Goal: Information Seeking & Learning: Learn about a topic

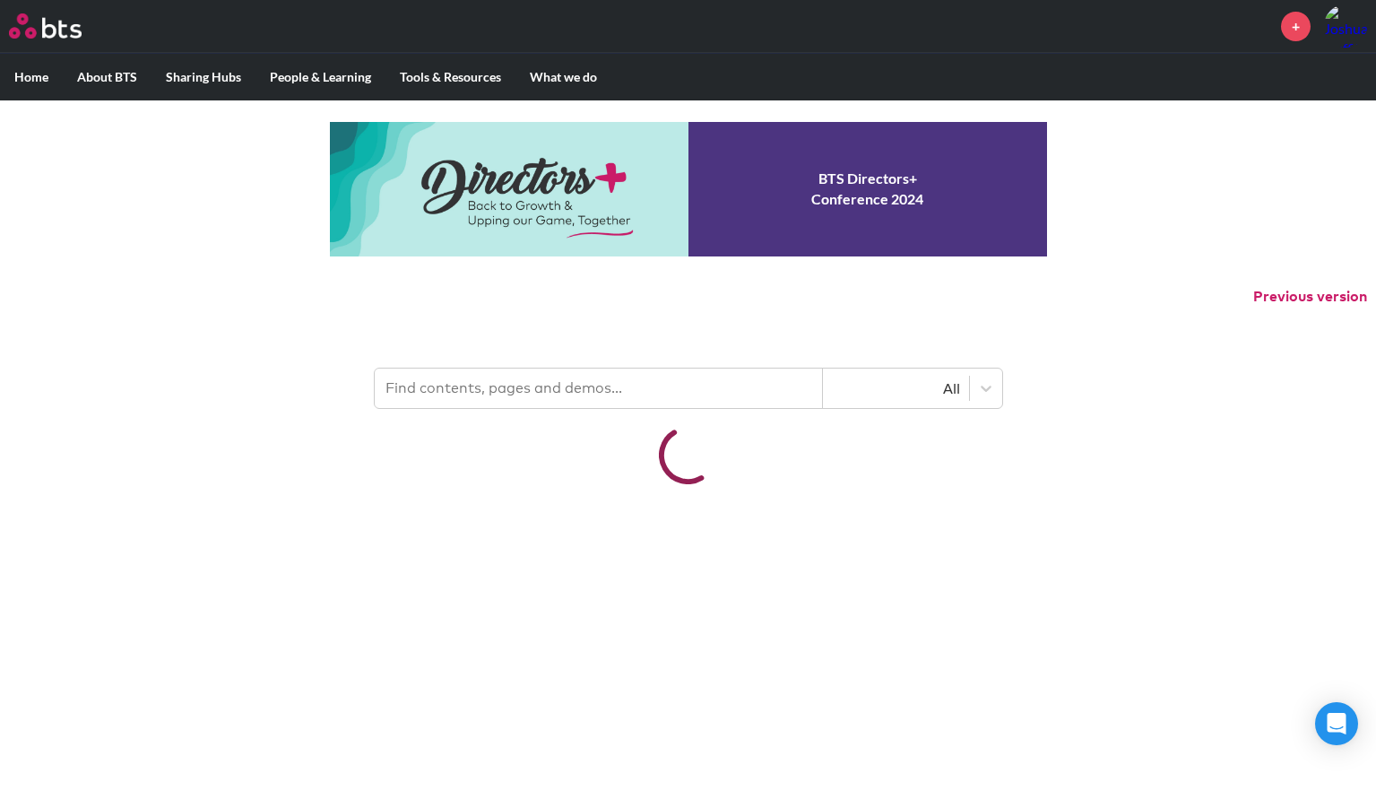
click at [507, 408] on input "text" at bounding box center [599, 387] width 448 height 39
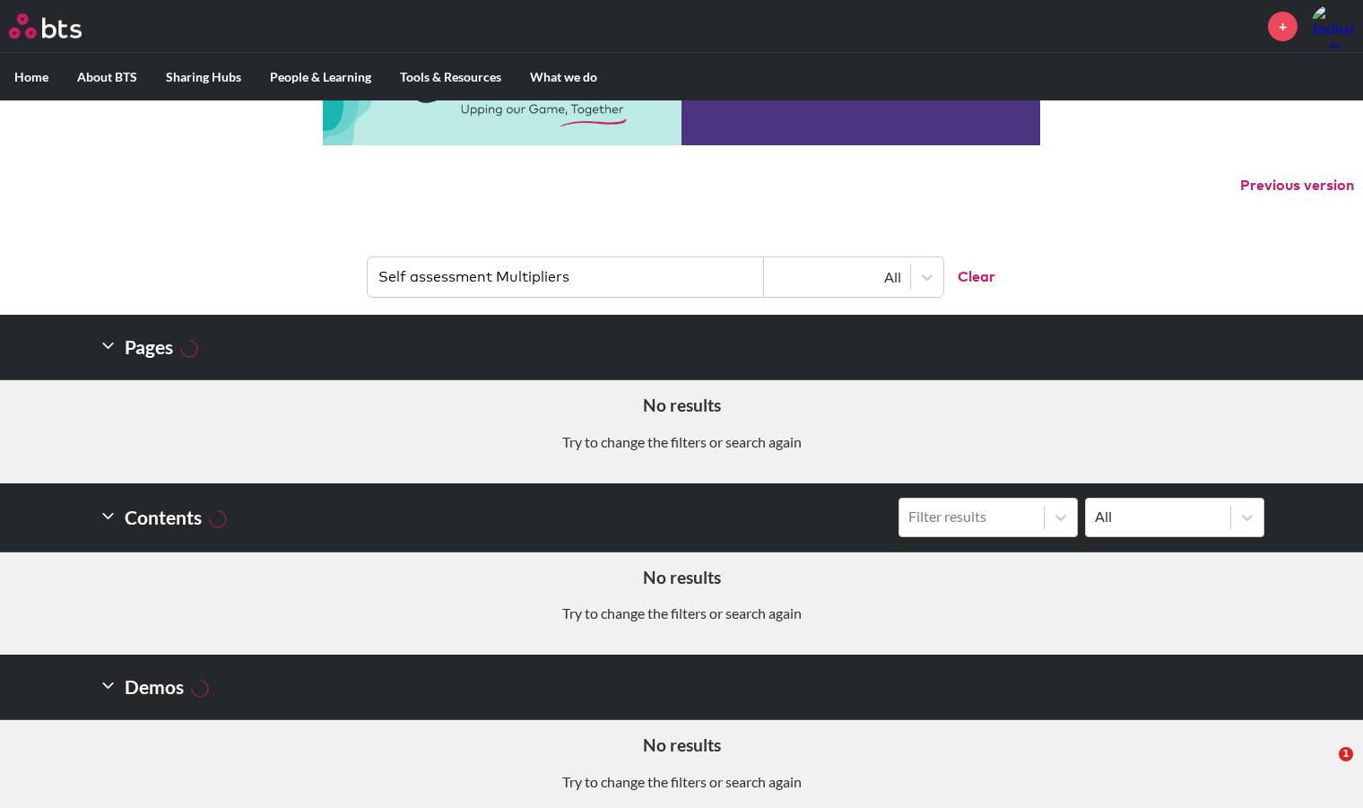
scroll to position [126, 0]
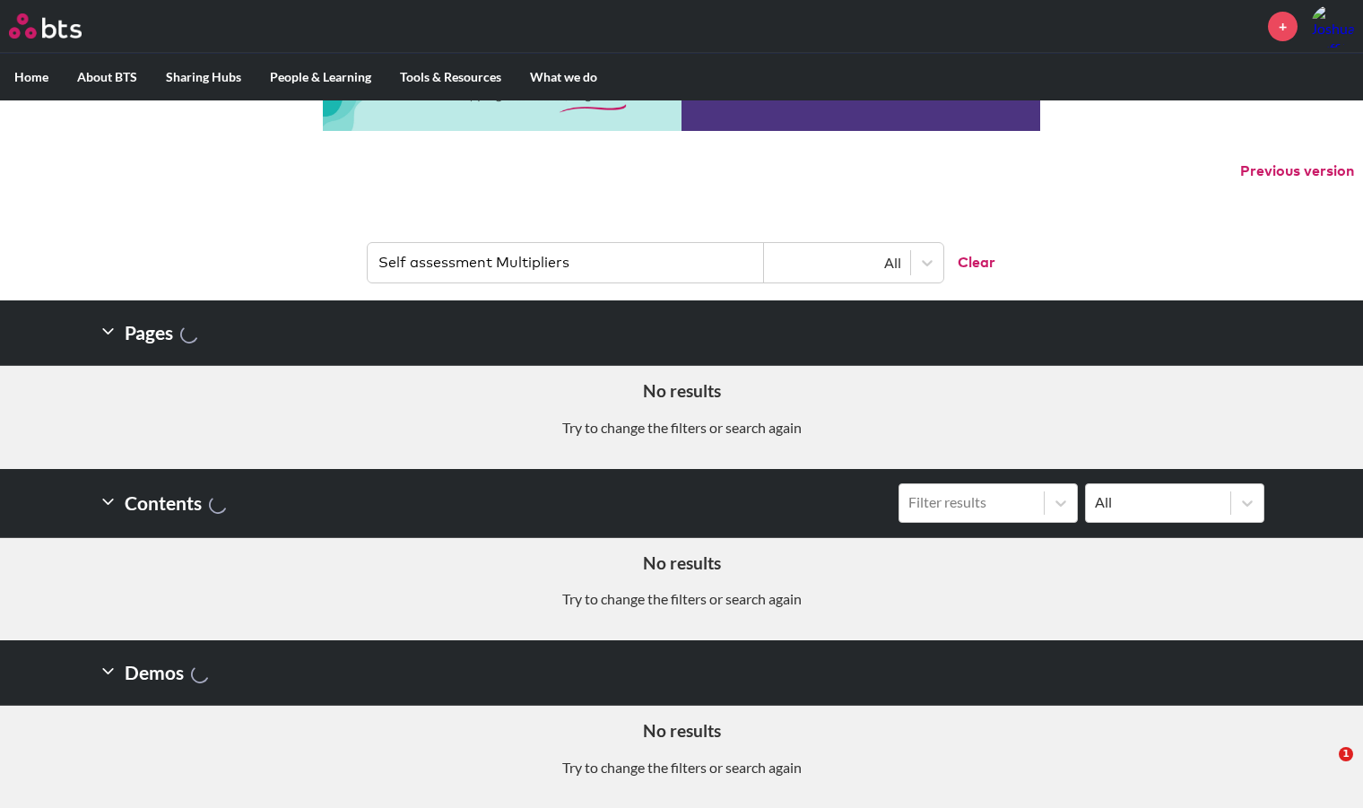
drag, startPoint x: 496, startPoint y: 266, endPoint x: 324, endPoint y: 256, distance: 172.4
click at [324, 256] on header "Self assessment Multipliers All Clear" at bounding box center [681, 253] width 1363 height 93
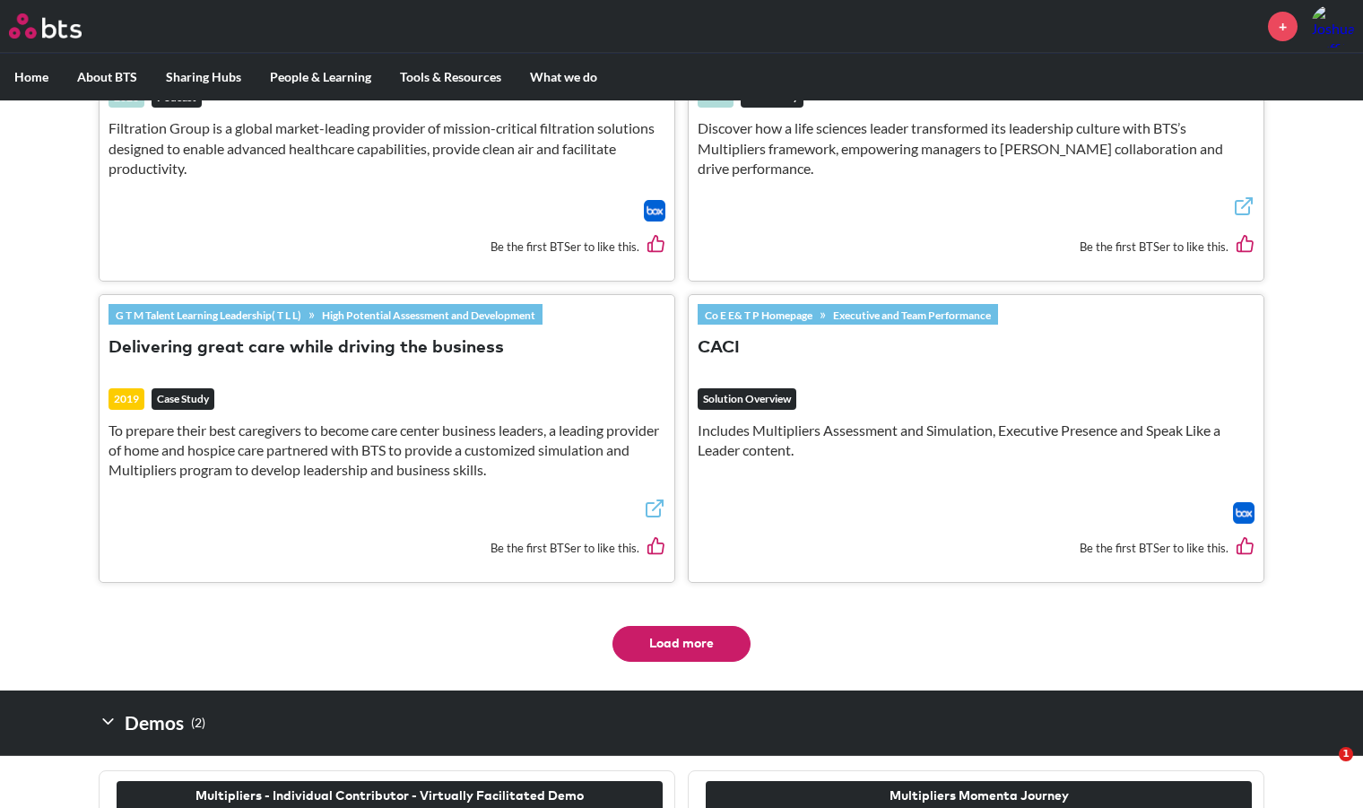
scroll to position [3611, 0]
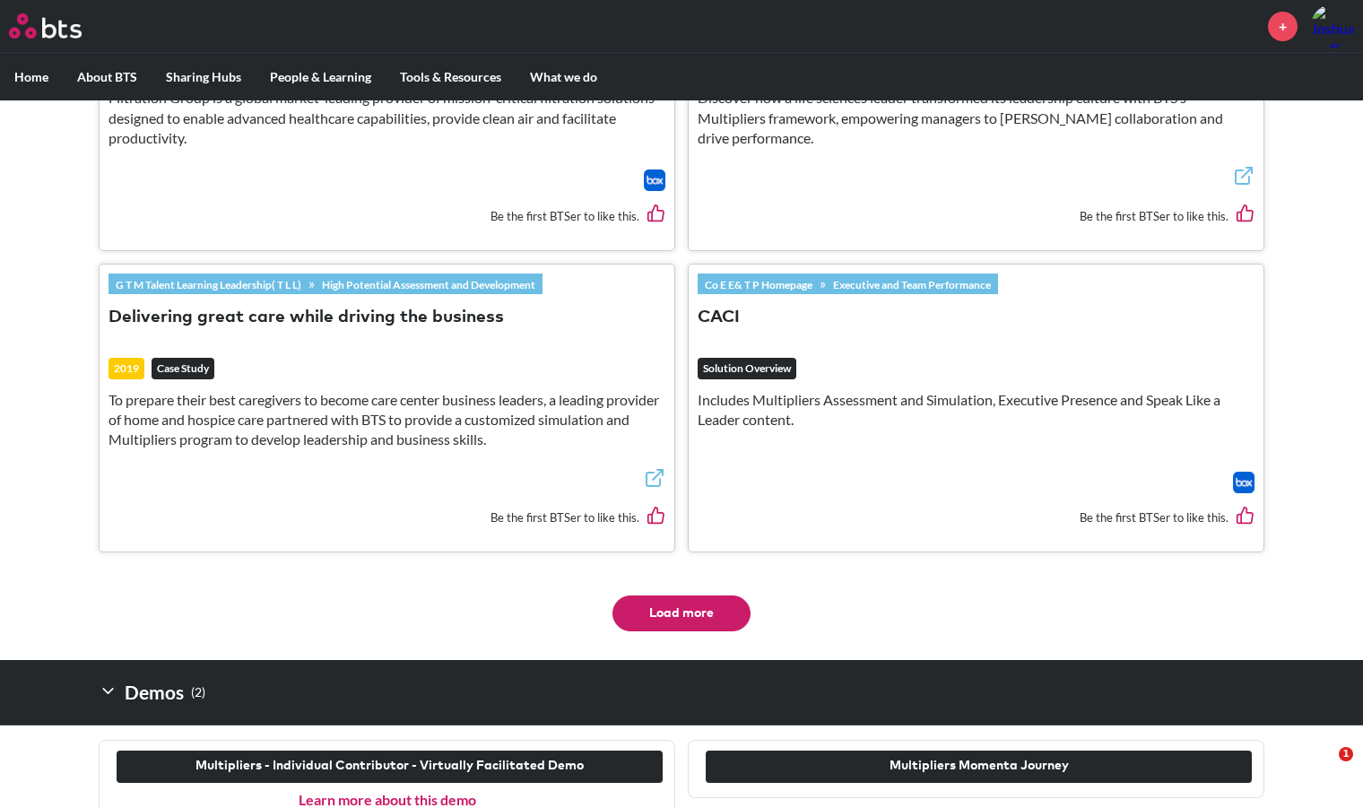
click at [672, 631] on button "Load more" at bounding box center [681, 613] width 138 height 36
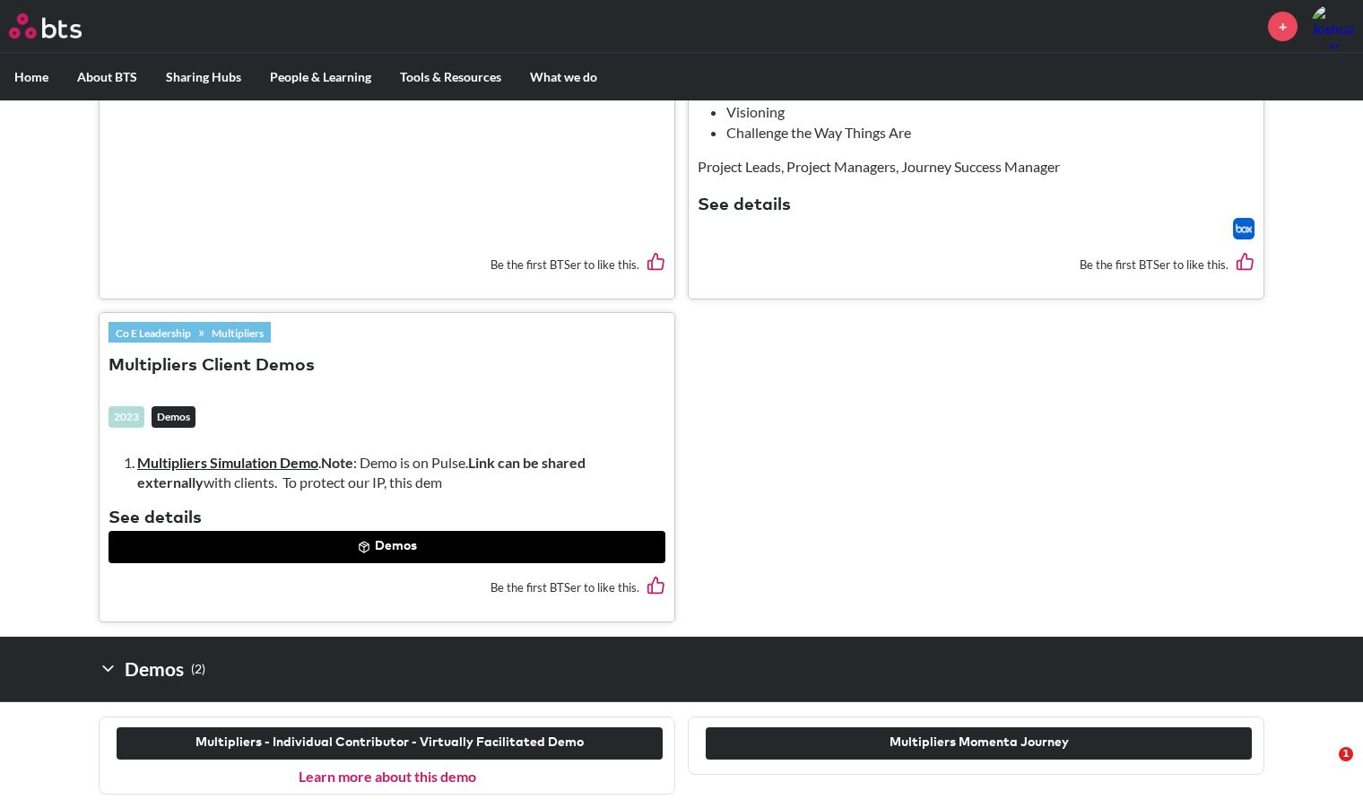
scroll to position [4339, 0]
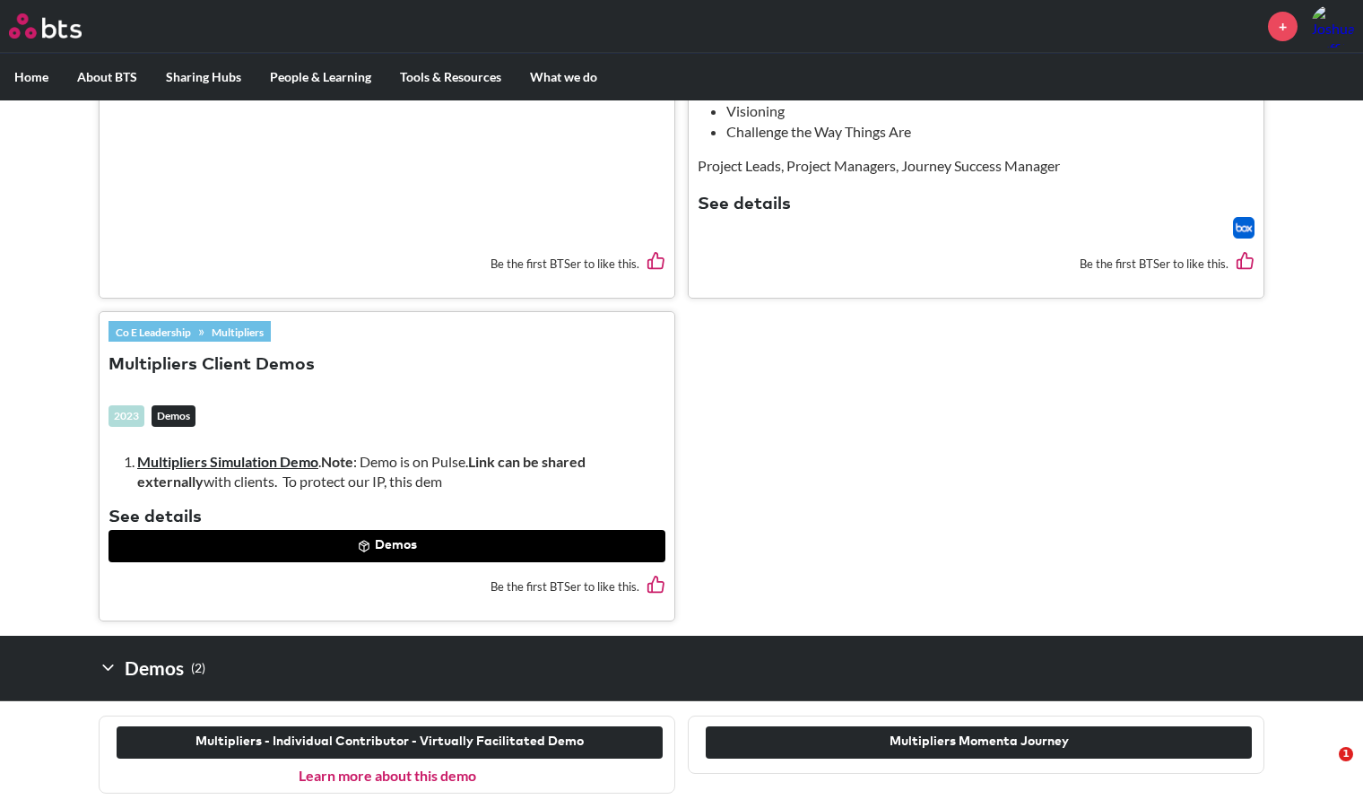
click at [390, 544] on button "Demos" at bounding box center [386, 546] width 557 height 32
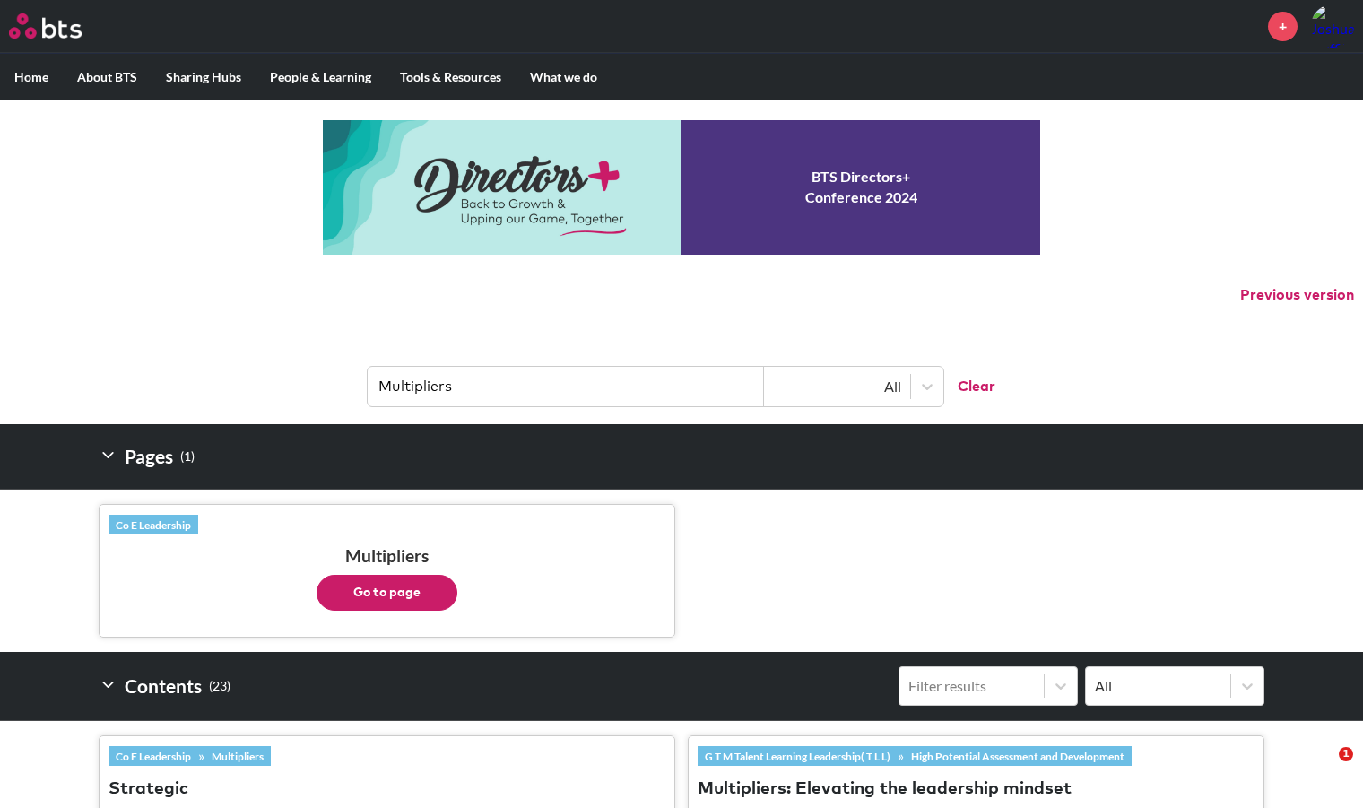
scroll to position [0, 0]
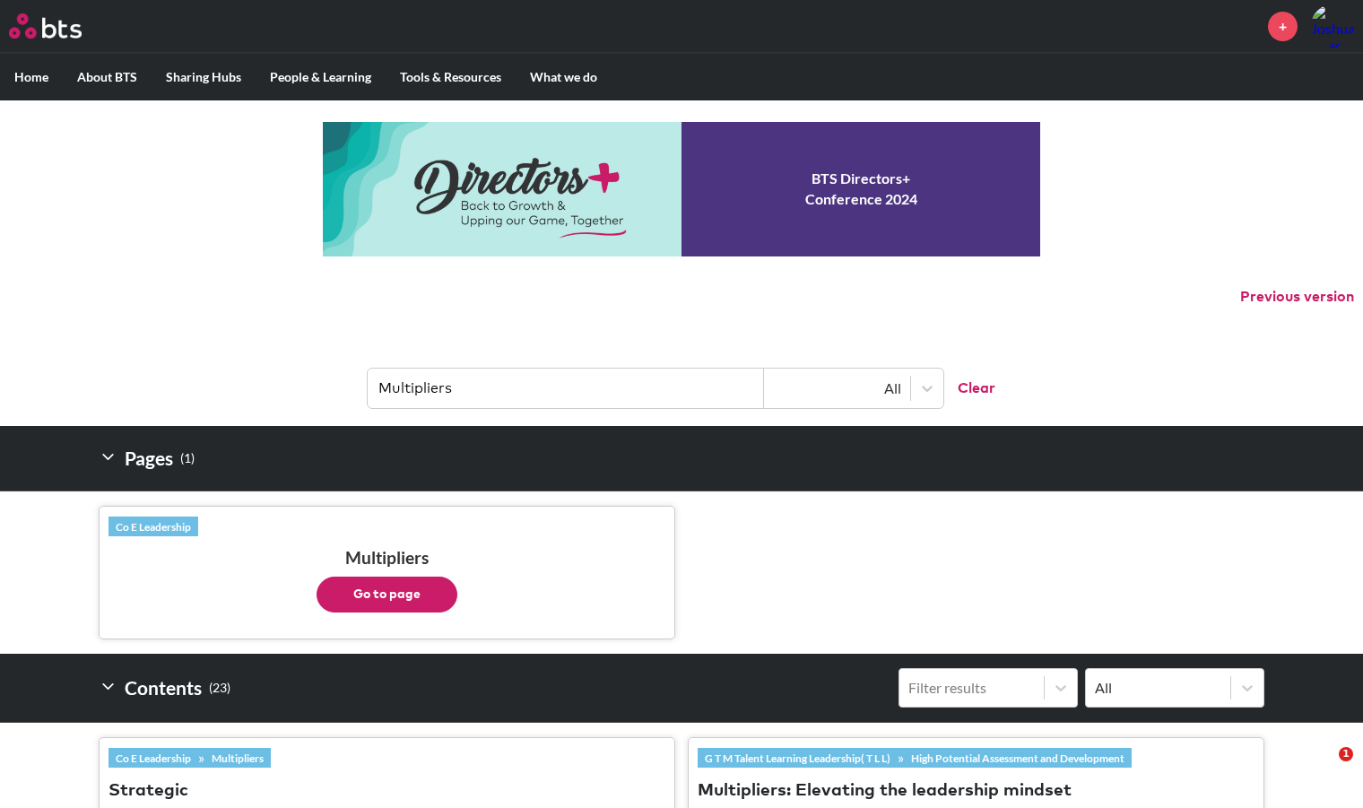
drag, startPoint x: 498, startPoint y: 386, endPoint x: 242, endPoint y: 386, distance: 255.5
click at [242, 386] on header "Multipliers All Clear" at bounding box center [681, 379] width 1363 height 93
type input "a"
type input "multipliers assessment"
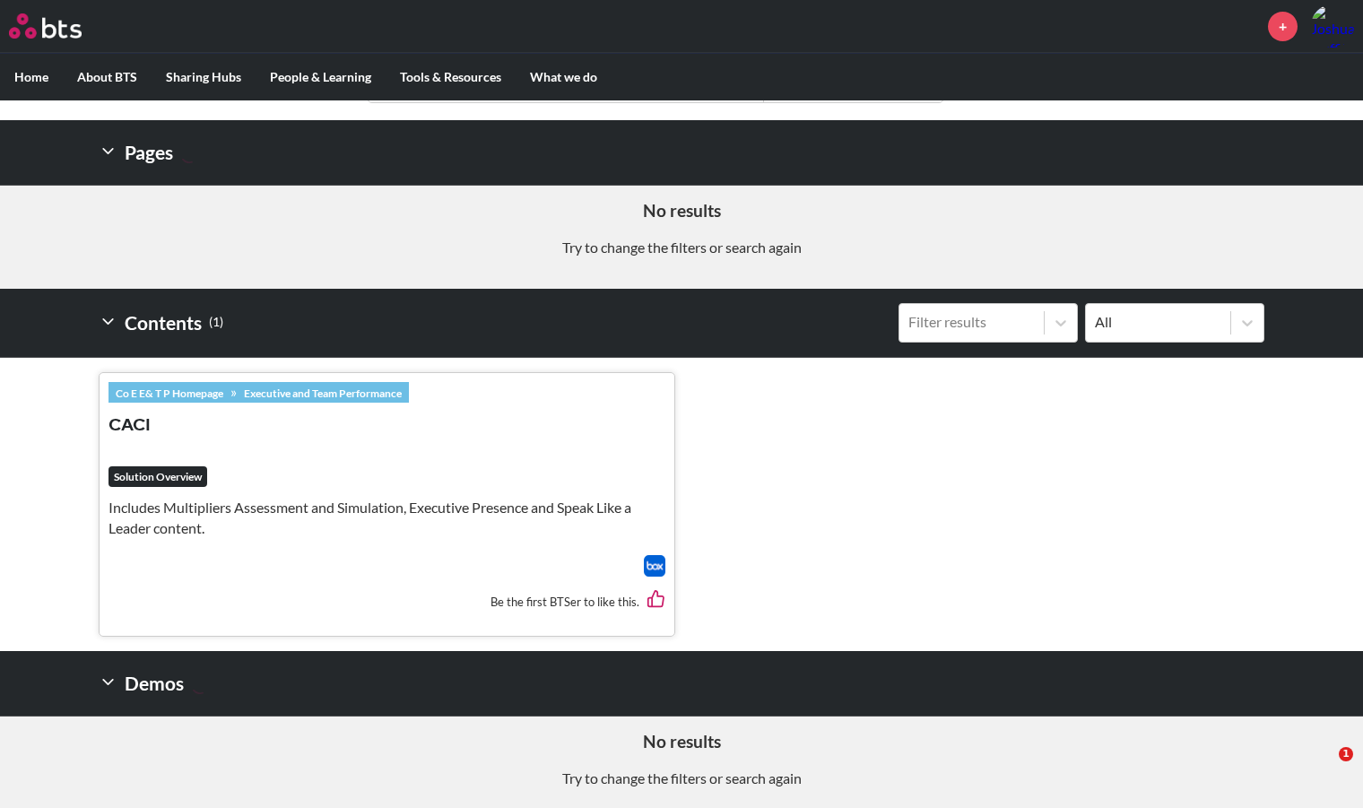
scroll to position [316, 0]
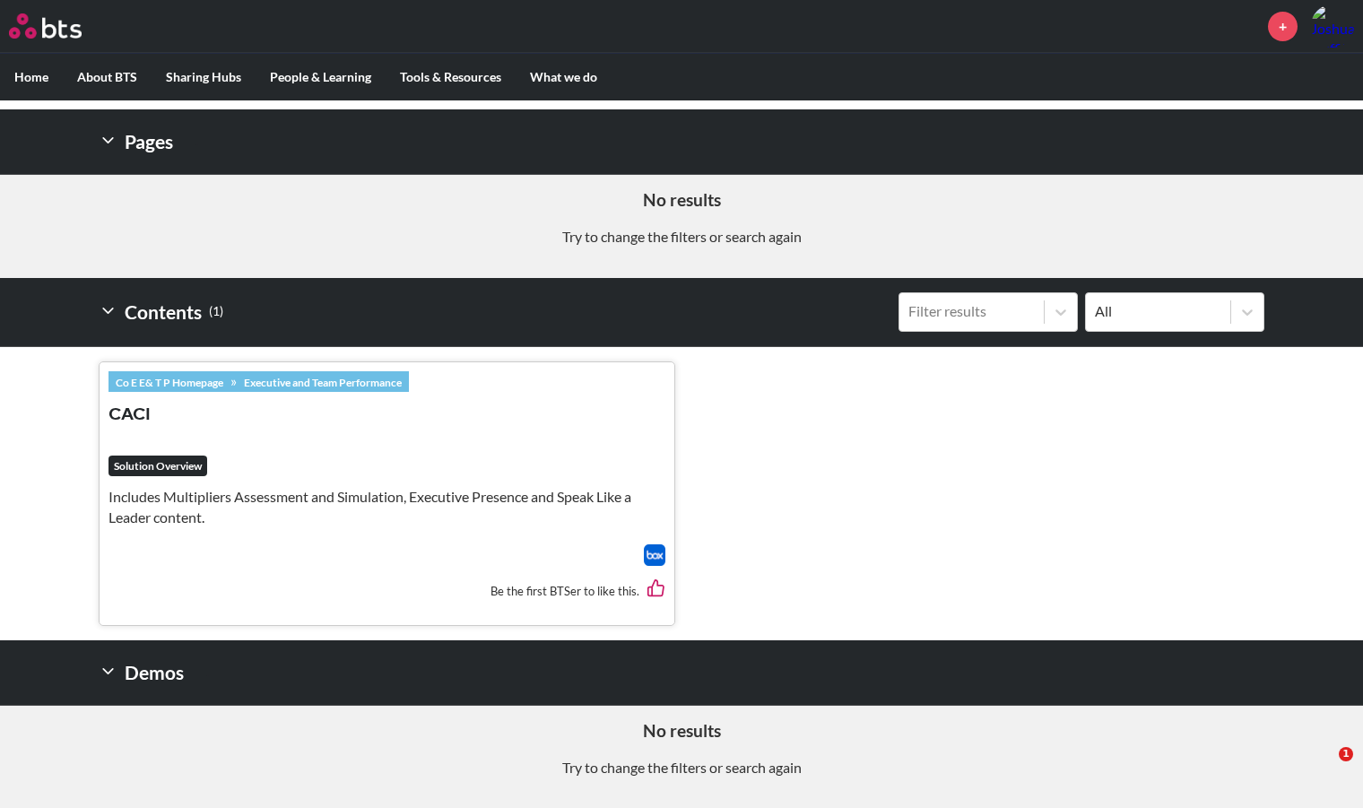
click at [117, 403] on h3 "CACI" at bounding box center [386, 424] width 557 height 42
click at [121, 409] on button "CACI" at bounding box center [129, 415] width 42 height 24
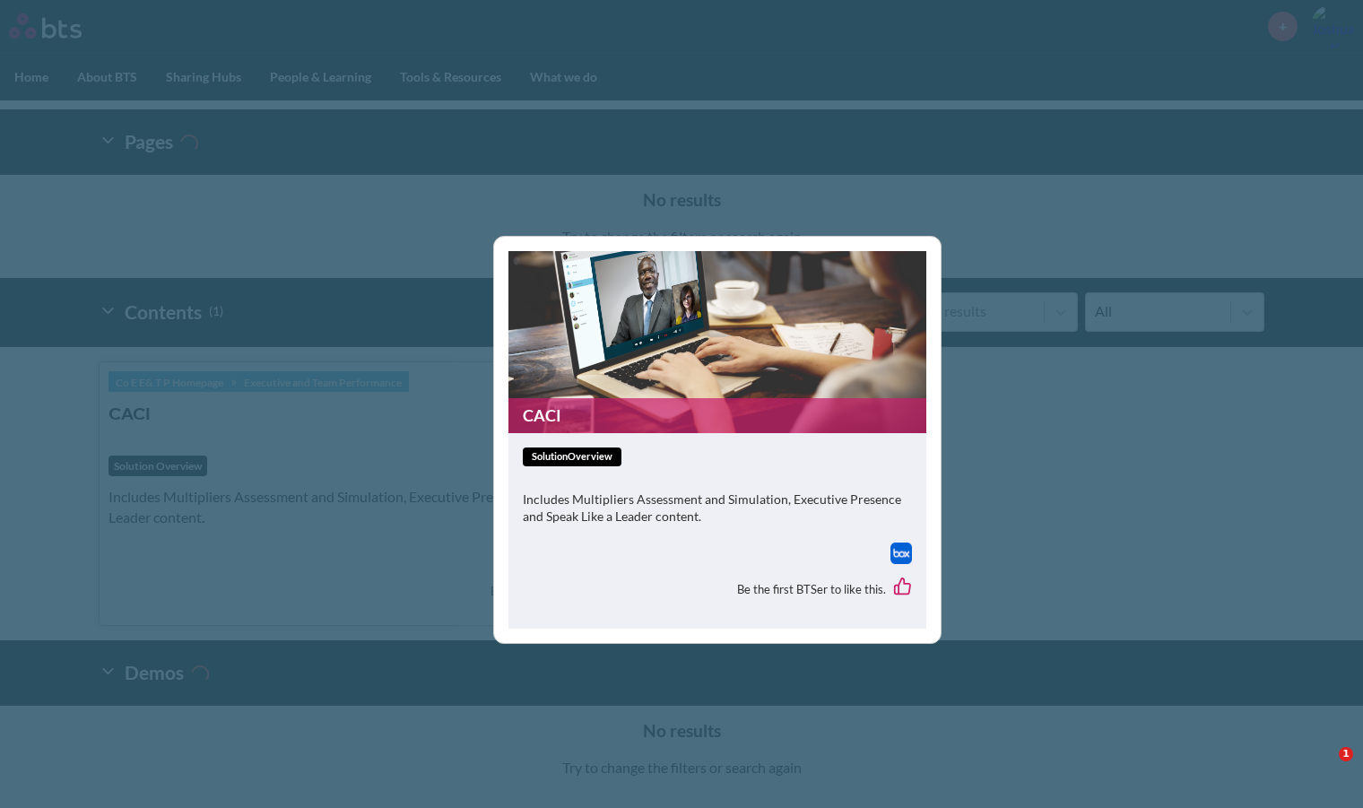
click at [909, 559] on img at bounding box center [901, 553] width 22 height 22
